Goal: Information Seeking & Learning: Learn about a topic

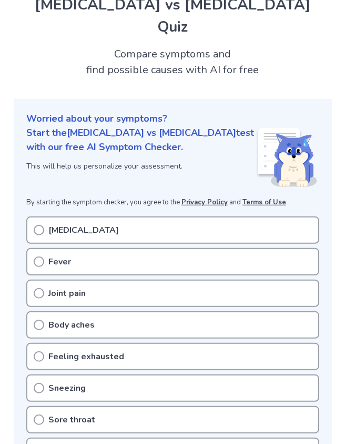
scroll to position [47, 0]
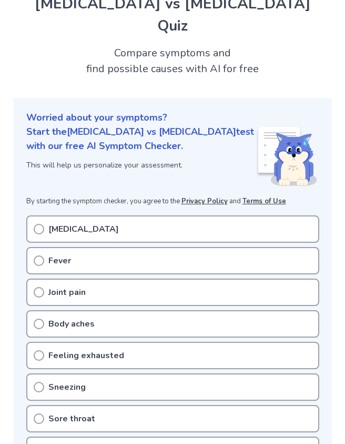
click at [42, 224] on icon at bounding box center [39, 229] width 11 height 11
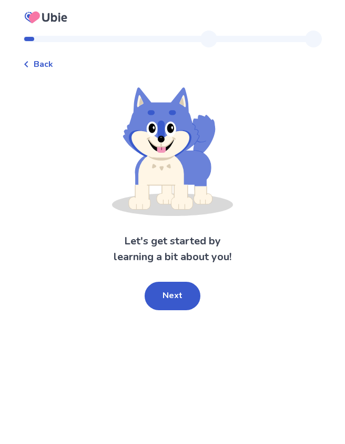
click at [177, 298] on button "Next" at bounding box center [173, 296] width 56 height 28
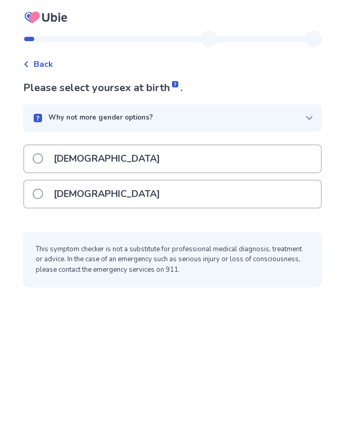
click at [51, 197] on label "[DEMOGRAPHIC_DATA]" at bounding box center [100, 194] width 134 height 27
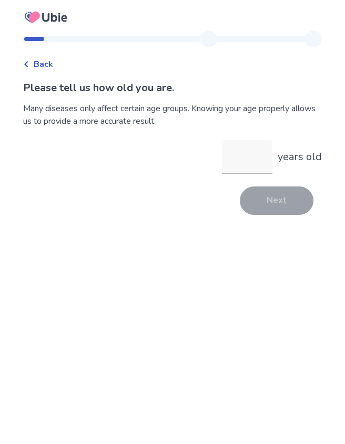
click at [242, 164] on input "years old" at bounding box center [247, 157] width 51 height 34
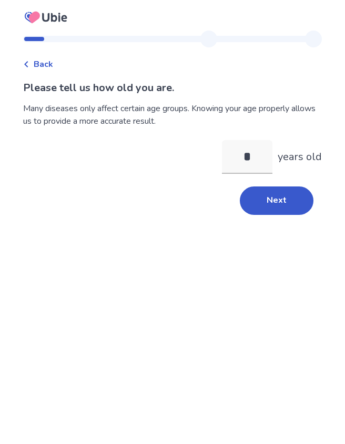
type input "**"
click at [281, 202] on button "Next" at bounding box center [277, 200] width 74 height 28
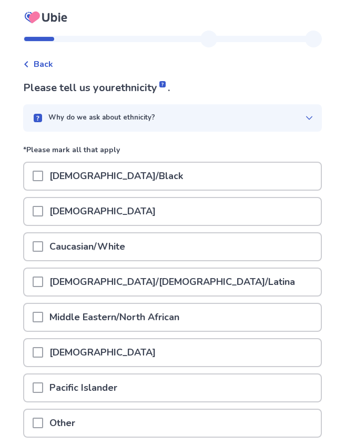
click at [43, 247] on span at bounding box center [38, 246] width 11 height 11
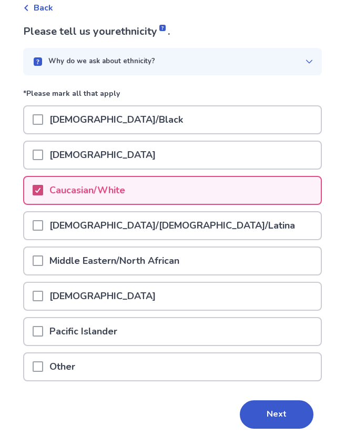
scroll to position [56, 0]
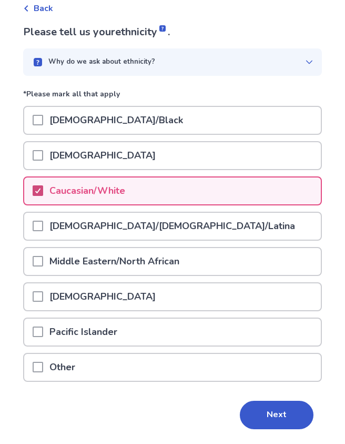
click at [274, 410] on button "Next" at bounding box center [277, 414] width 74 height 28
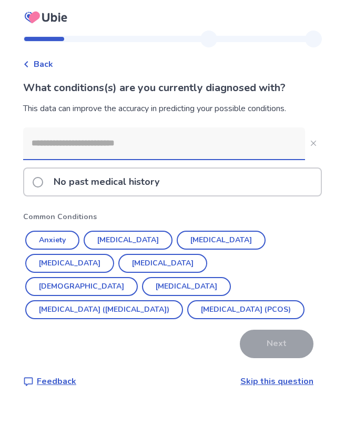
click at [43, 183] on span at bounding box center [38, 182] width 11 height 11
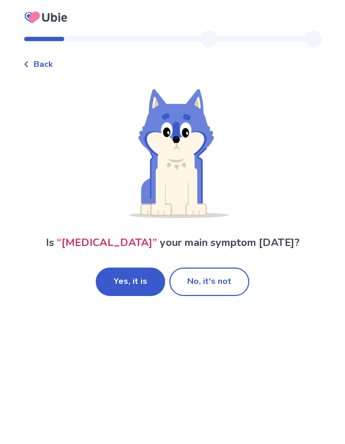
click at [226, 282] on button "No, it's not" at bounding box center [209, 281] width 80 height 28
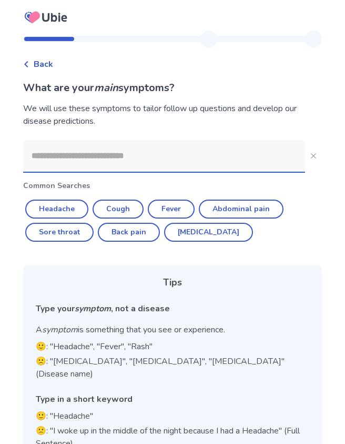
click at [56, 209] on button "Headache" at bounding box center [56, 208] width 63 height 19
type input "********"
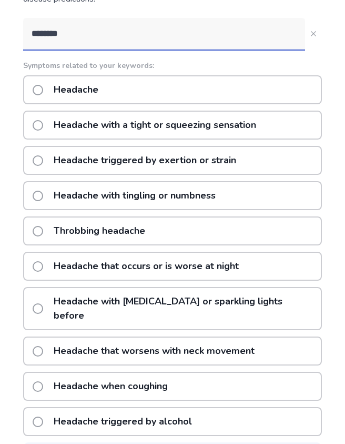
scroll to position [122, 0]
click at [43, 89] on span at bounding box center [38, 90] width 11 height 11
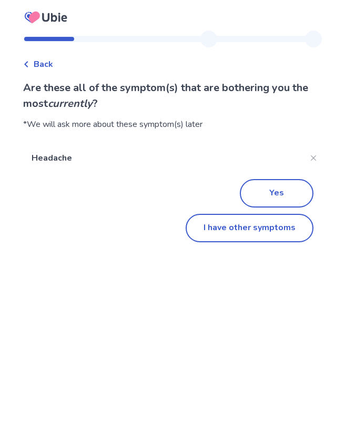
click at [274, 233] on button "I have other symptoms" at bounding box center [250, 228] width 128 height 28
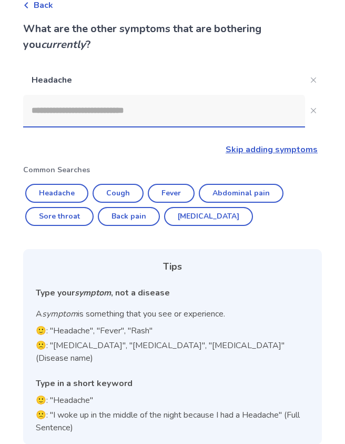
click at [59, 221] on button "Sore throat" at bounding box center [59, 216] width 68 height 19
type input "**********"
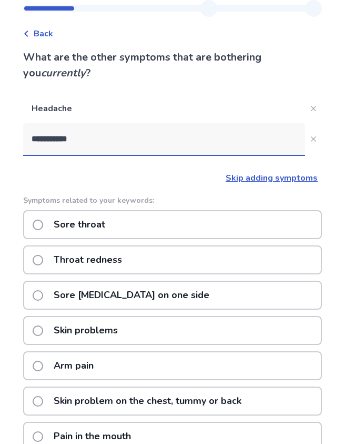
click at [43, 228] on span at bounding box center [38, 224] width 11 height 11
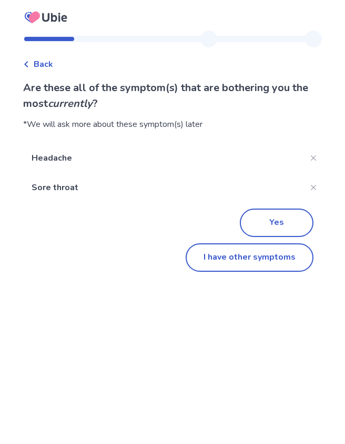
click at [278, 265] on button "I have other symptoms" at bounding box center [250, 257] width 128 height 28
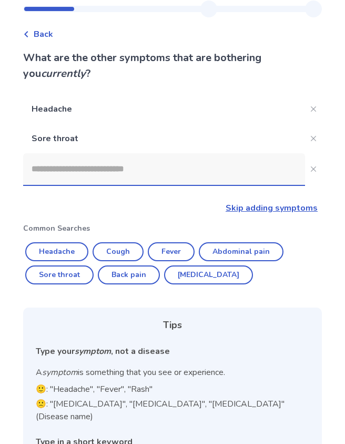
click at [174, 253] on button "Fever" at bounding box center [171, 251] width 47 height 19
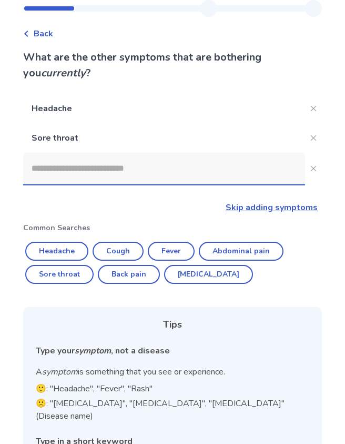
type input "*****"
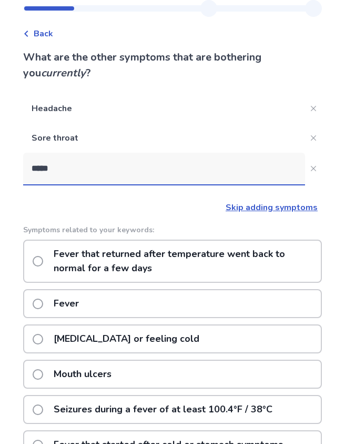
click at [43, 302] on span at bounding box center [38, 303] width 11 height 11
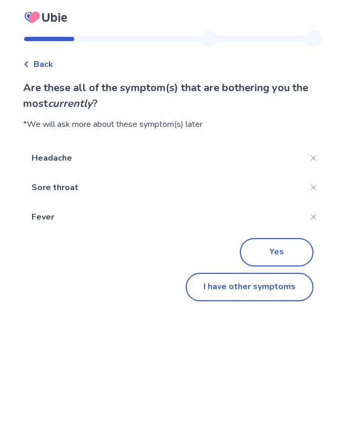
click at [277, 288] on button "I have other symptoms" at bounding box center [250, 287] width 128 height 28
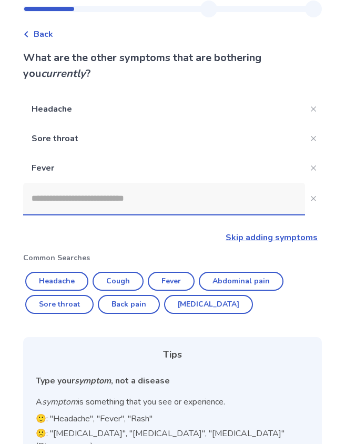
click at [206, 300] on button "[MEDICAL_DATA]" at bounding box center [208, 304] width 89 height 19
type input "********"
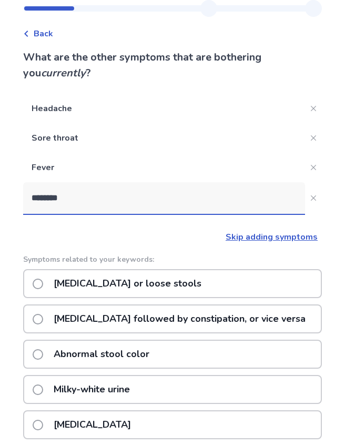
click at [40, 282] on span at bounding box center [38, 283] width 11 height 11
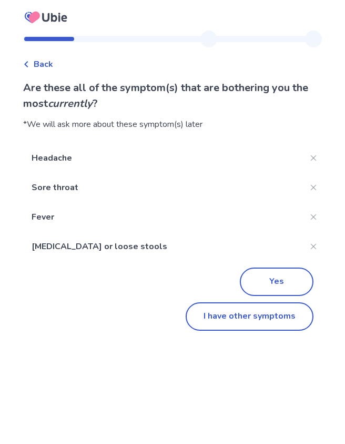
click at [282, 316] on button "I have other symptoms" at bounding box center [250, 316] width 128 height 28
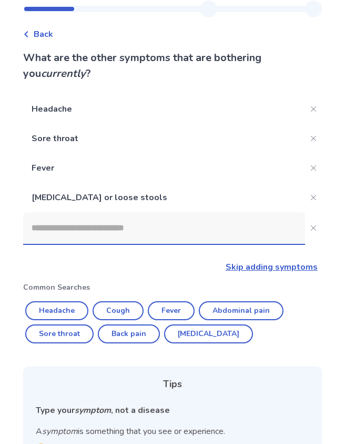
click at [122, 309] on button "Cough" at bounding box center [118, 310] width 51 height 19
type input "*****"
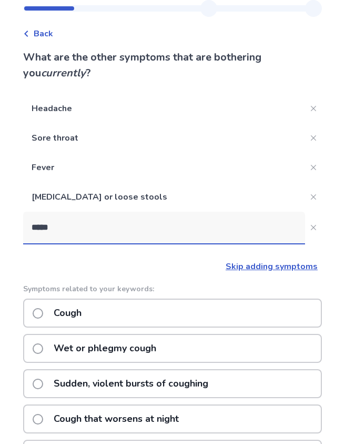
click at [52, 310] on label "Cough" at bounding box center [60, 312] width 55 height 27
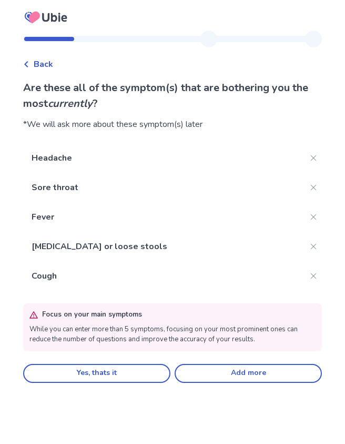
click at [262, 371] on button "Add more" at bounding box center [248, 373] width 147 height 19
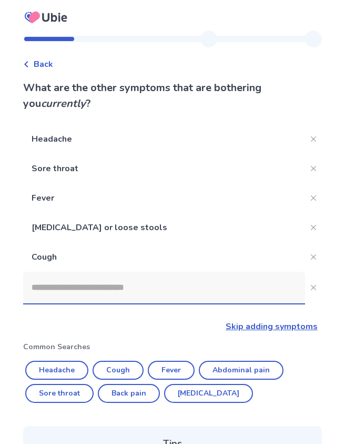
scroll to position [30, 0]
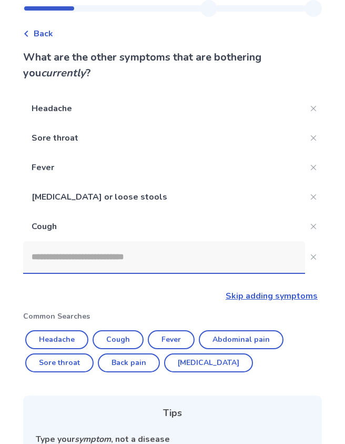
click at [55, 260] on input at bounding box center [164, 257] width 282 height 32
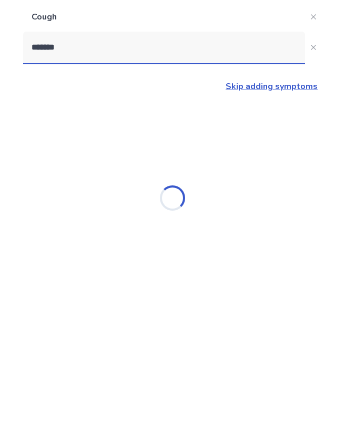
scroll to position [82, 0]
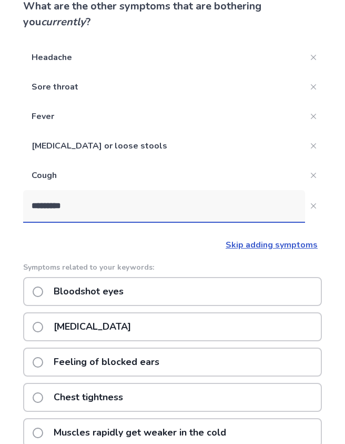
type input "**********"
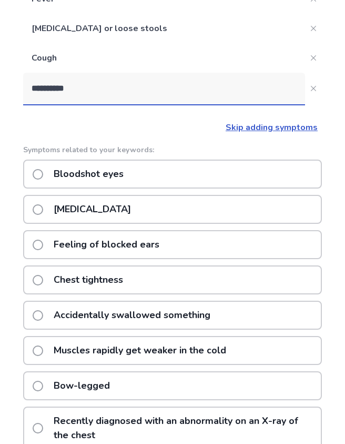
scroll to position [197, 0]
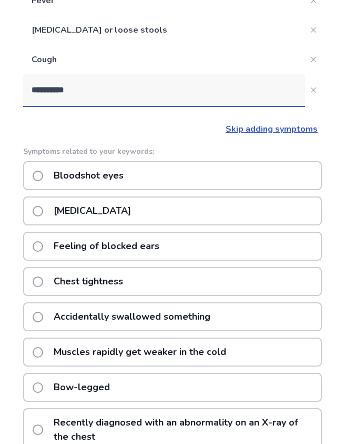
click at [47, 204] on label "[MEDICAL_DATA]" at bounding box center [85, 210] width 105 height 27
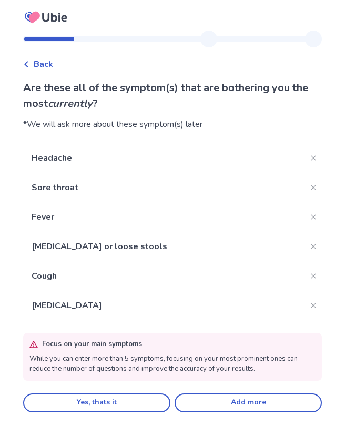
click at [89, 405] on button "Yes, thats it" at bounding box center [96, 402] width 147 height 19
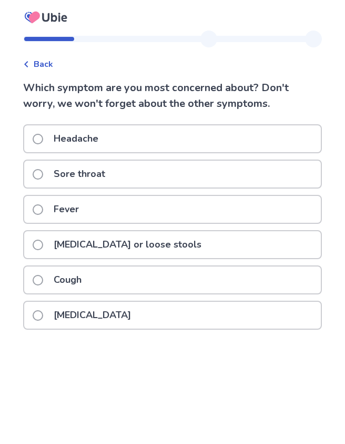
click at [49, 209] on label "Fever" at bounding box center [59, 209] width 53 height 27
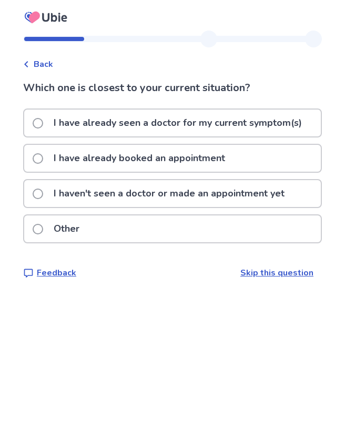
click at [42, 192] on span at bounding box center [38, 193] width 11 height 11
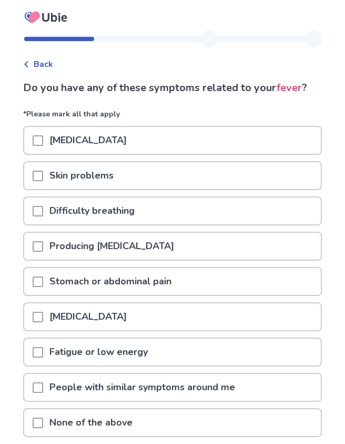
click at [43, 139] on span at bounding box center [38, 140] width 11 height 11
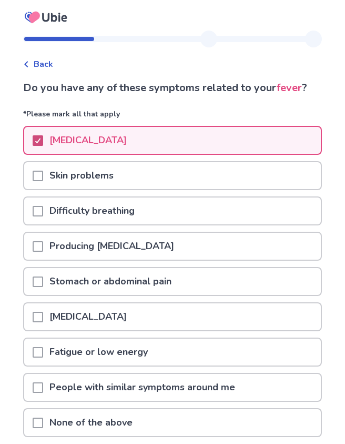
click at [43, 245] on span at bounding box center [38, 246] width 11 height 11
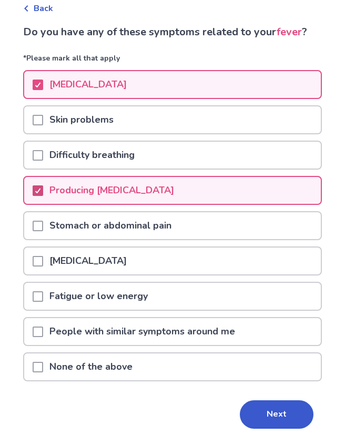
scroll to position [56, 0]
click at [43, 294] on span at bounding box center [38, 296] width 11 height 11
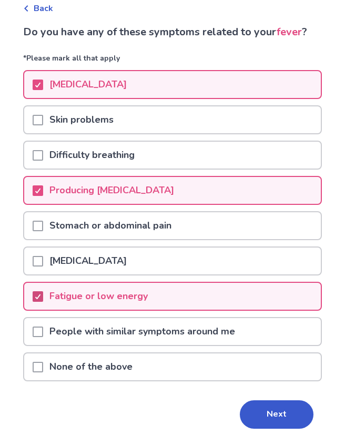
click at [280, 410] on button "Next" at bounding box center [277, 414] width 74 height 28
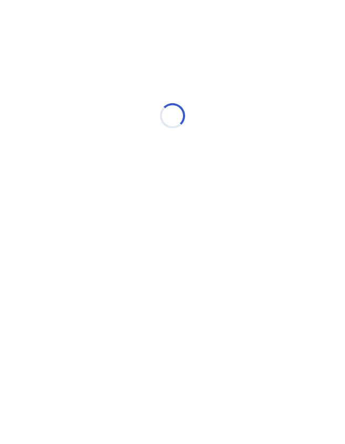
scroll to position [0, 0]
select select "*"
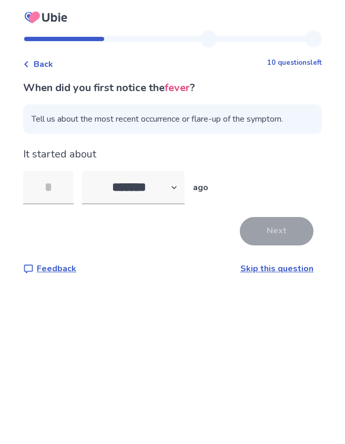
click at [65, 188] on input "tel" at bounding box center [48, 188] width 51 height 34
type input "*"
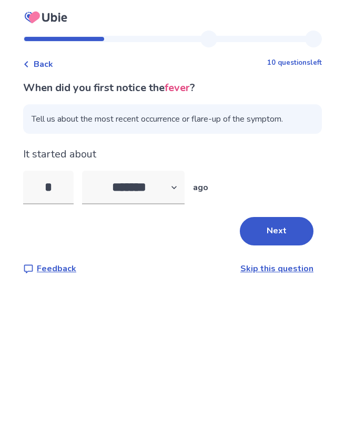
click at [276, 231] on button "Next" at bounding box center [277, 231] width 74 height 28
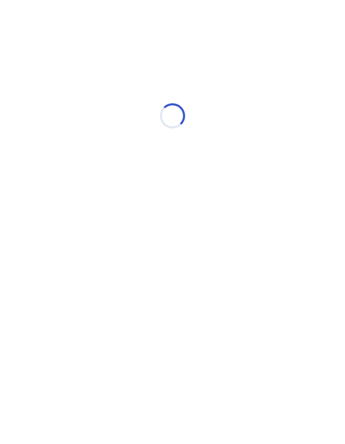
select select "*"
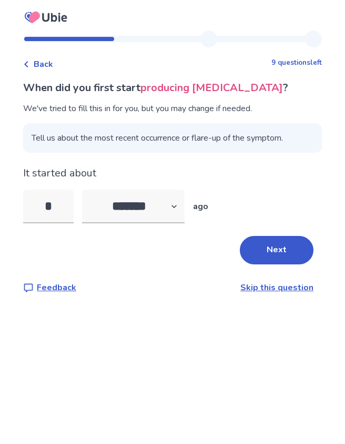
click at [282, 250] on button "Next" at bounding box center [277, 250] width 74 height 28
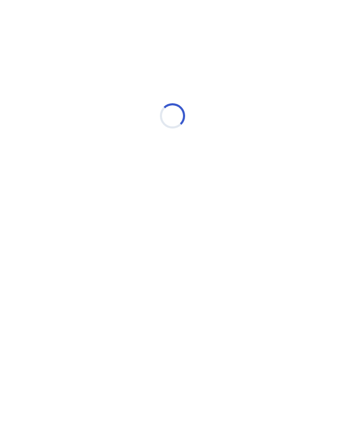
select select "*"
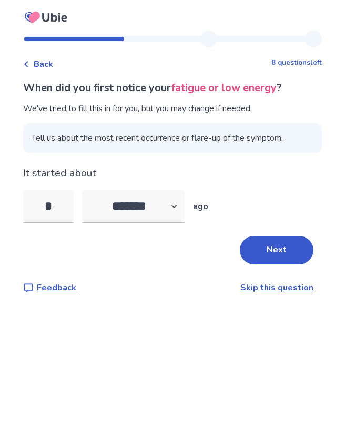
click at [284, 246] on button "Next" at bounding box center [277, 250] width 74 height 28
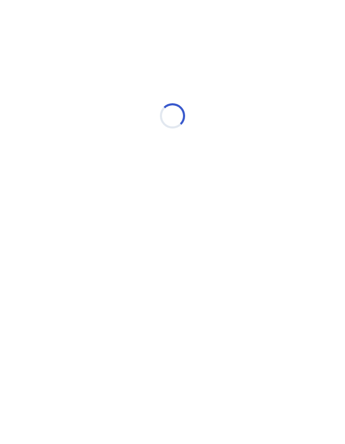
select select "*"
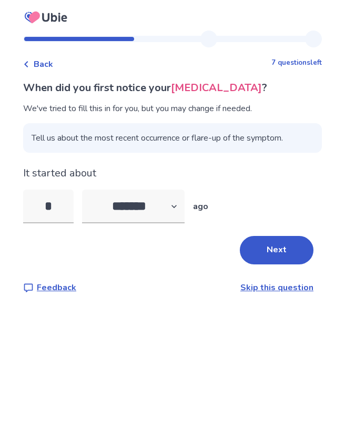
click at [283, 246] on button "Next" at bounding box center [277, 250] width 74 height 28
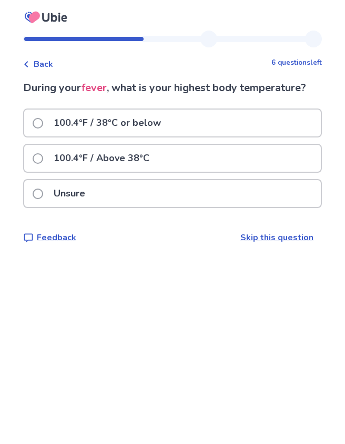
click at [43, 120] on span at bounding box center [38, 123] width 11 height 11
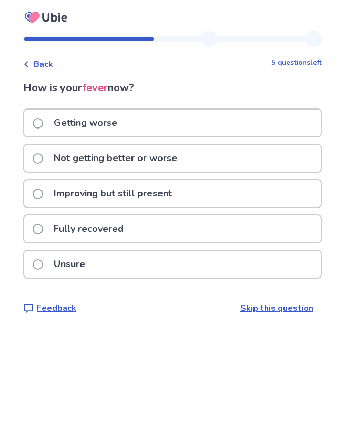
click at [213, 196] on div "Improving but still present" at bounding box center [172, 193] width 297 height 27
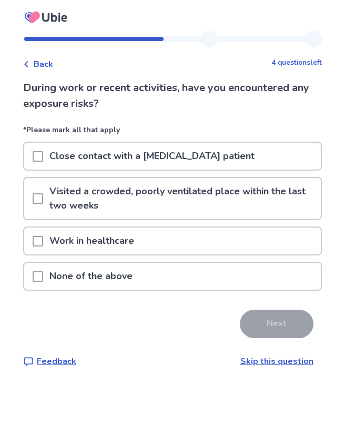
click at [261, 273] on div "None of the above" at bounding box center [172, 276] width 297 height 27
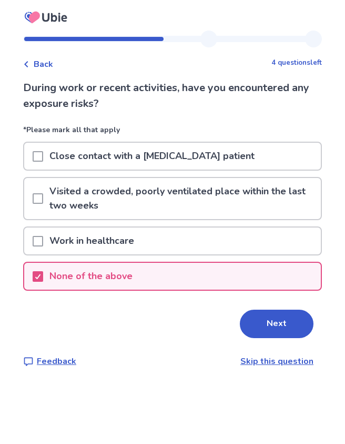
click at [275, 324] on button "Next" at bounding box center [277, 323] width 74 height 28
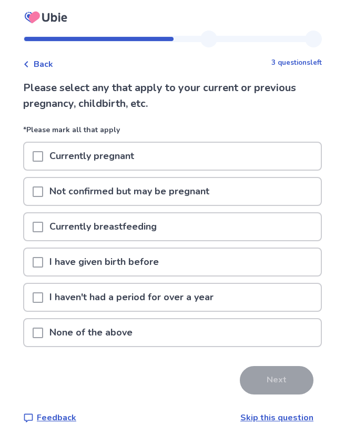
click at [227, 332] on div "None of the above" at bounding box center [172, 332] width 297 height 27
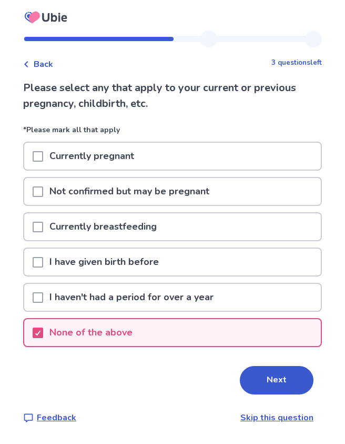
click at [278, 378] on button "Next" at bounding box center [277, 380] width 74 height 28
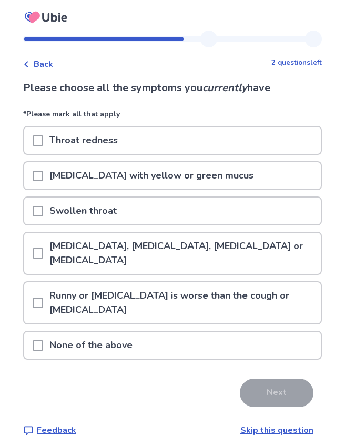
click at [274, 176] on div "[MEDICAL_DATA] with yellow or green mucus" at bounding box center [172, 175] width 297 height 27
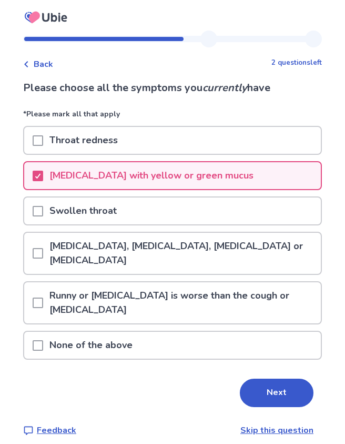
click at [280, 140] on div "Throat redness" at bounding box center [172, 140] width 297 height 27
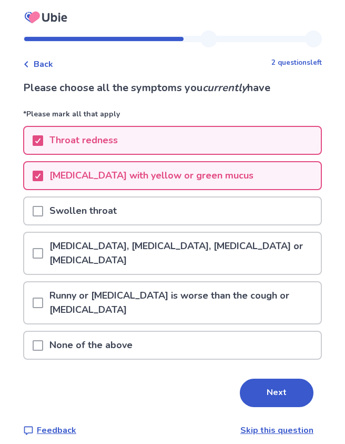
click at [276, 390] on button "Next" at bounding box center [277, 392] width 74 height 28
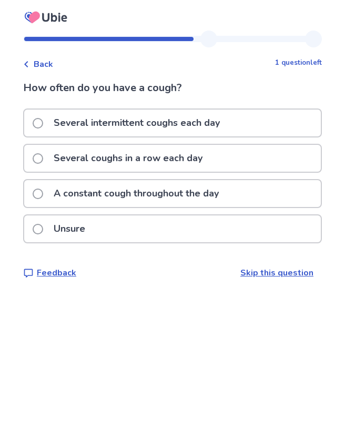
click at [273, 127] on div "Several intermittent coughs each day" at bounding box center [172, 122] width 297 height 27
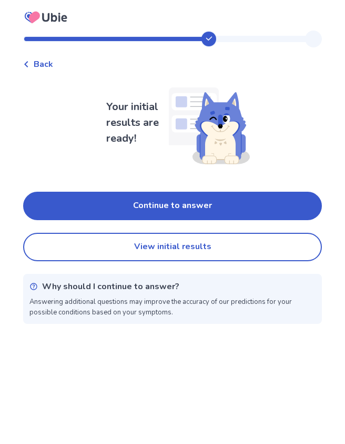
click at [270, 204] on button "Continue to answer" at bounding box center [172, 206] width 299 height 28
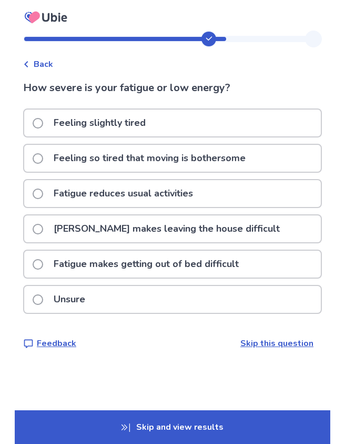
click at [272, 127] on div "Feeling slightly tired" at bounding box center [172, 122] width 297 height 27
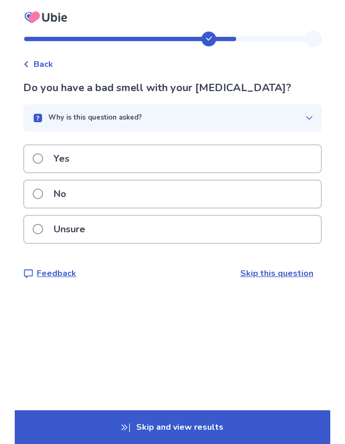
click at [270, 193] on div "No" at bounding box center [172, 194] width 297 height 27
click at [269, 187] on div "No" at bounding box center [172, 194] width 297 height 27
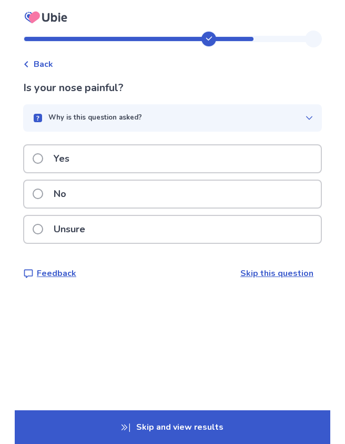
click at [265, 197] on div "No" at bounding box center [172, 194] width 297 height 27
click at [268, 196] on div "No" at bounding box center [172, 194] width 297 height 27
click at [278, 225] on div "Unsure" at bounding box center [172, 229] width 297 height 27
click at [282, 158] on div "Yes" at bounding box center [172, 158] width 297 height 27
click at [286, 162] on div "Yes" at bounding box center [172, 158] width 297 height 27
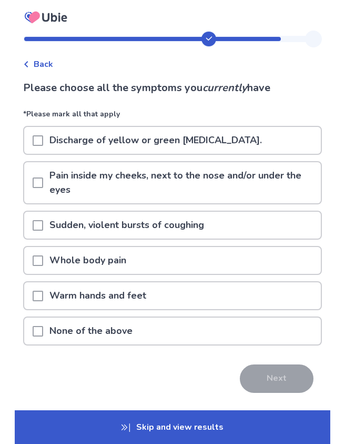
click at [275, 142] on div "Discharge of yellow or green [MEDICAL_DATA]." at bounding box center [172, 140] width 297 height 27
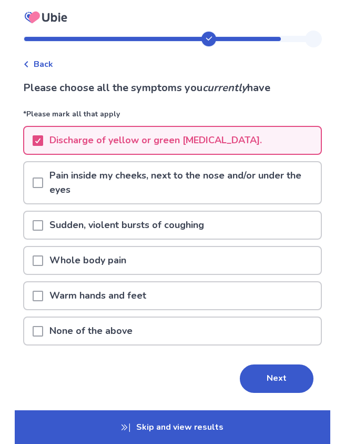
click at [275, 379] on button "Next" at bounding box center [277, 378] width 74 height 28
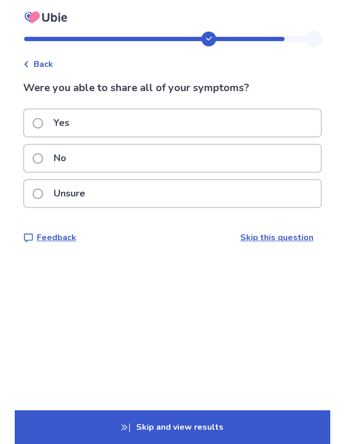
click at [275, 122] on div "Yes" at bounding box center [172, 122] width 297 height 27
